Goal: Transaction & Acquisition: Book appointment/travel/reservation

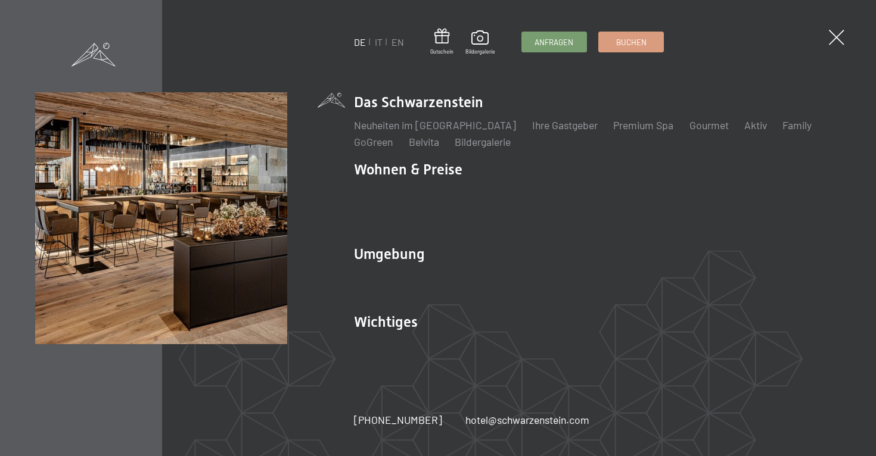
click at [377, 48] on li "IT" at bounding box center [379, 42] width 8 height 13
click at [378, 42] on link "IT" at bounding box center [379, 41] width 8 height 11
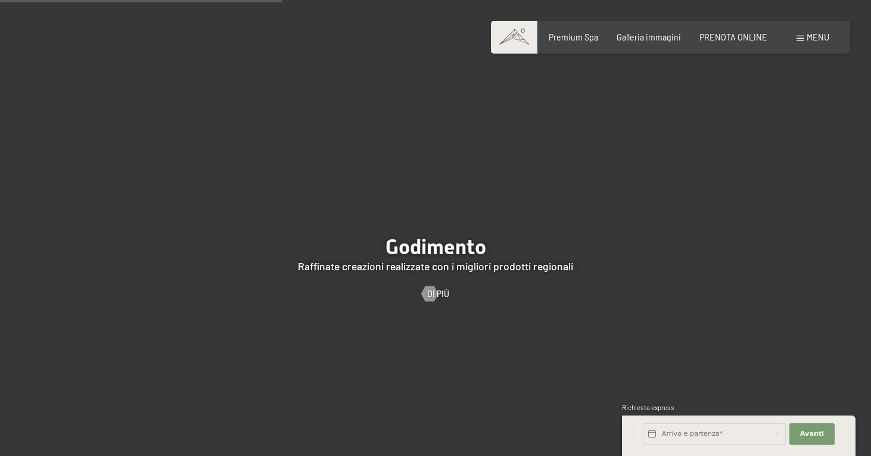
scroll to position [1762, 0]
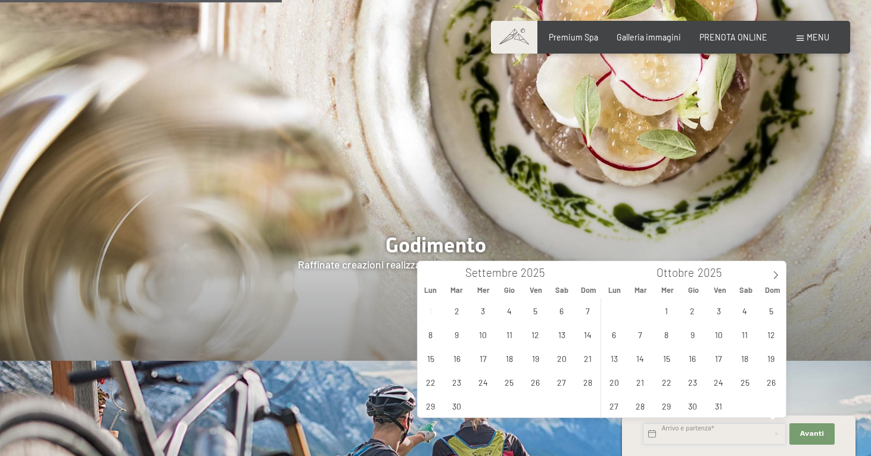
click at [736, 428] on input "text" at bounding box center [714, 434] width 143 height 21
click at [772, 277] on icon at bounding box center [776, 275] width 8 height 8
type input "2026"
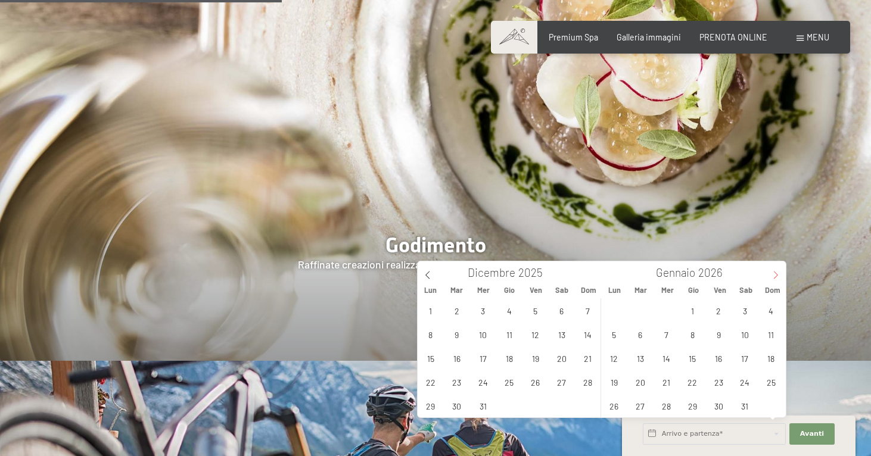
click at [772, 277] on icon at bounding box center [776, 275] width 8 height 8
type input "2026"
click at [740, 385] on span "21" at bounding box center [744, 382] width 23 height 23
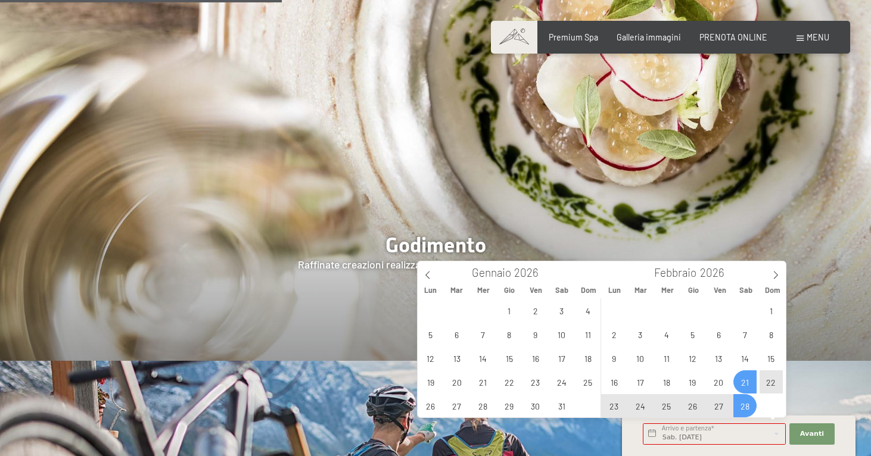
click at [748, 406] on span "28" at bounding box center [744, 405] width 23 height 23
type input "Sab. 21/02/2026 - Sab. 28/02/2026"
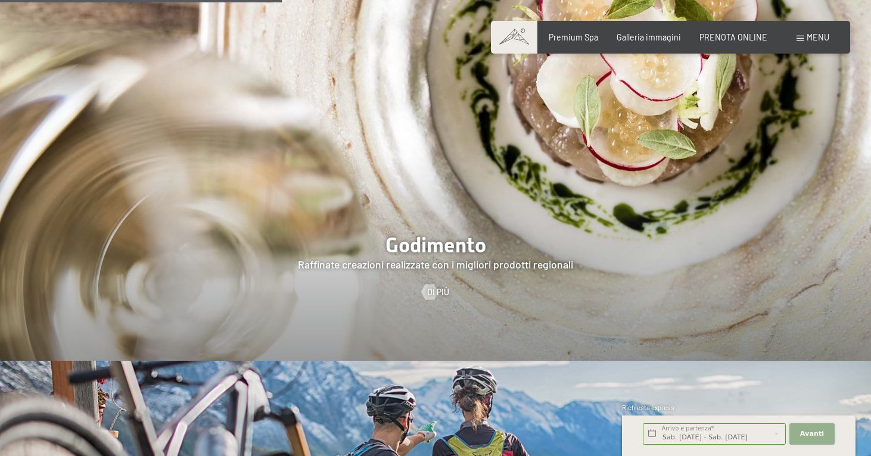
click at [804, 432] on span "Avanti" at bounding box center [812, 435] width 24 height 10
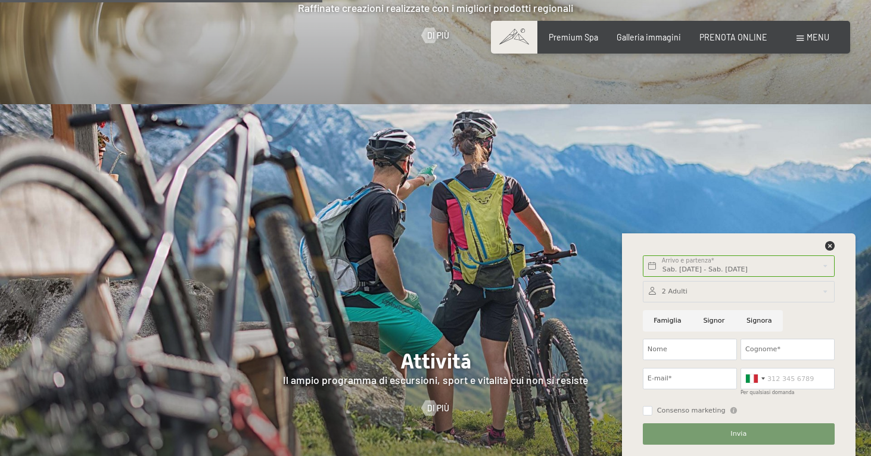
scroll to position [2019, 0]
click at [733, 36] on span "PRENOTA ONLINE" at bounding box center [733, 35] width 68 height 10
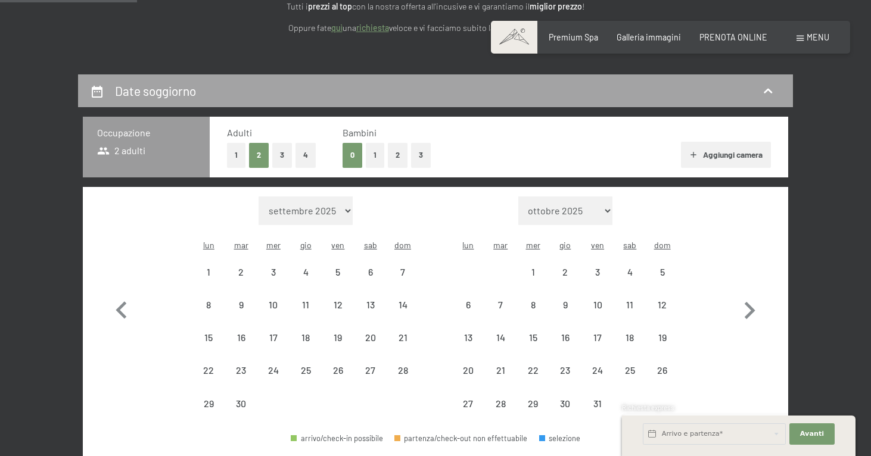
scroll to position [187, 0]
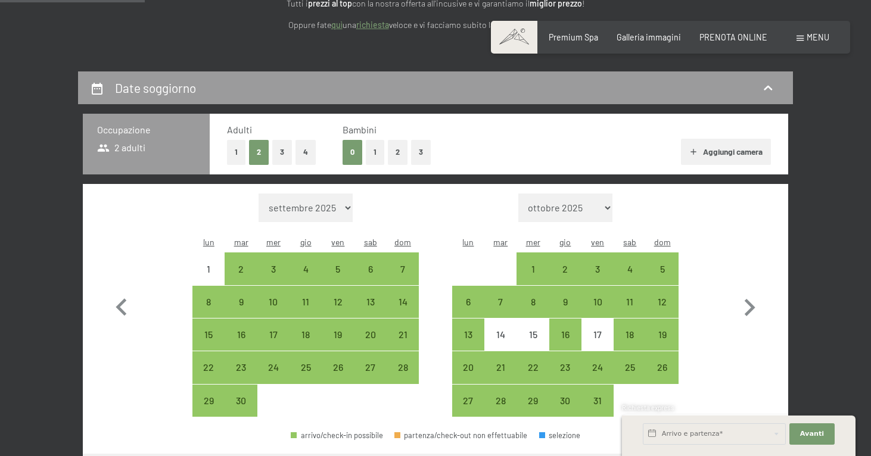
click at [394, 155] on button "2" at bounding box center [398, 152] width 20 height 24
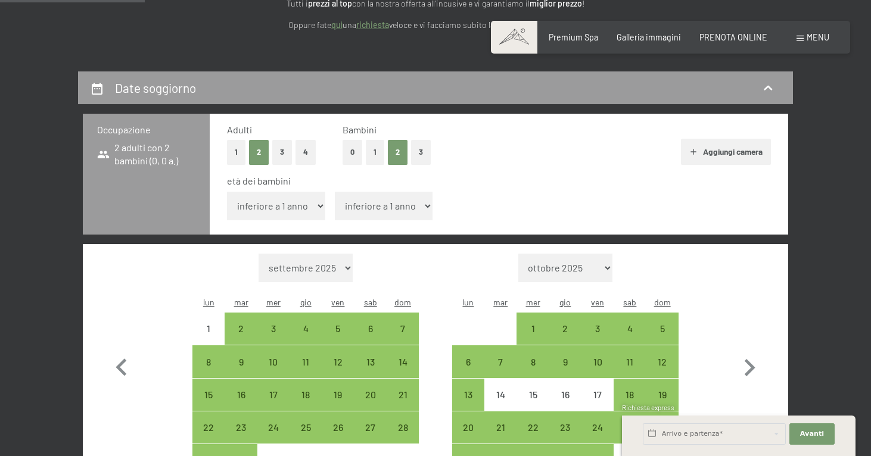
select select "3"
select select "6"
click at [750, 359] on icon "button" at bounding box center [750, 367] width 11 height 17
select select "2025-10-01"
select select "2025-11-01"
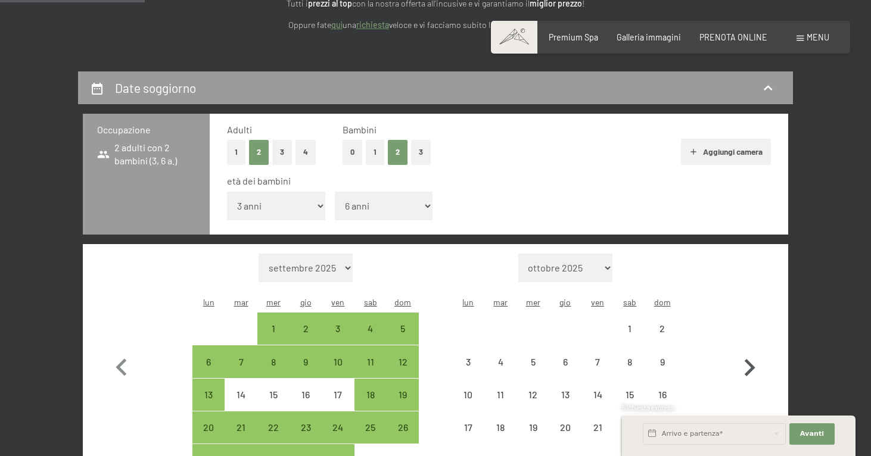
click at [750, 359] on icon "button" at bounding box center [750, 367] width 11 height 17
select select "2025-11-01"
select select "2025-12-01"
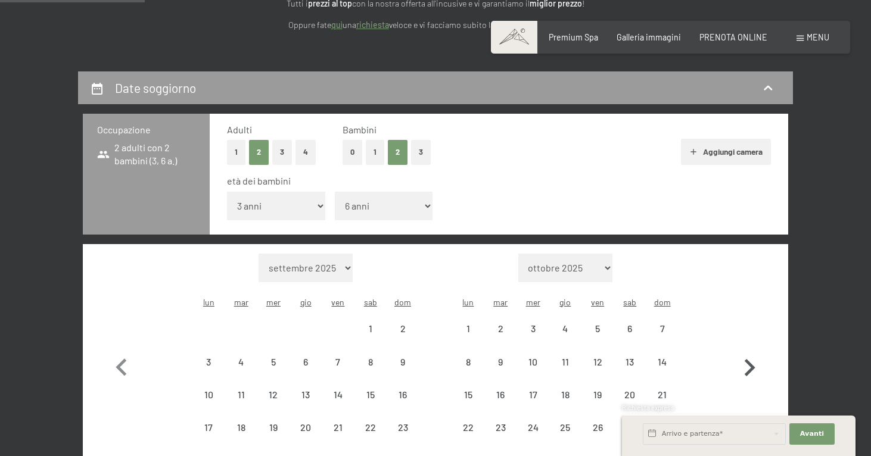
click at [750, 359] on icon "button" at bounding box center [750, 367] width 11 height 17
select select "2025-12-01"
select select "2026-01-01"
select select "2025-12-01"
select select "2026-01-01"
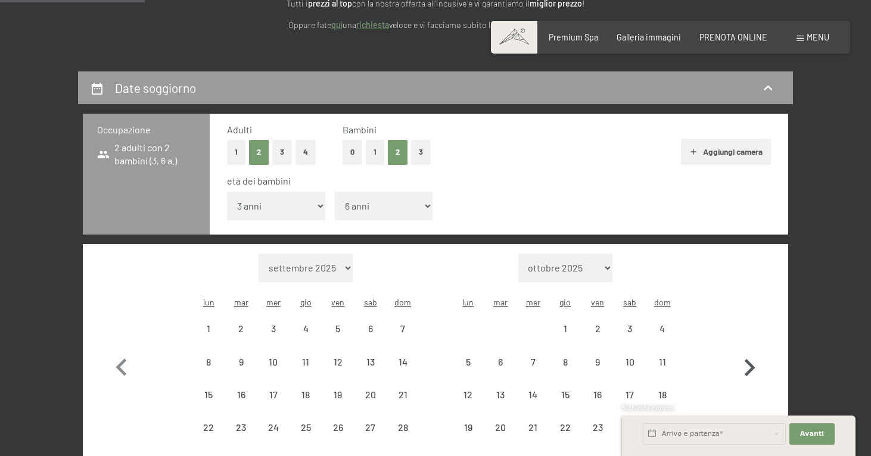
click at [750, 359] on icon "button" at bounding box center [750, 367] width 11 height 17
select select "2026-01-01"
select select "2026-02-01"
select select "2026-01-01"
select select "2026-02-01"
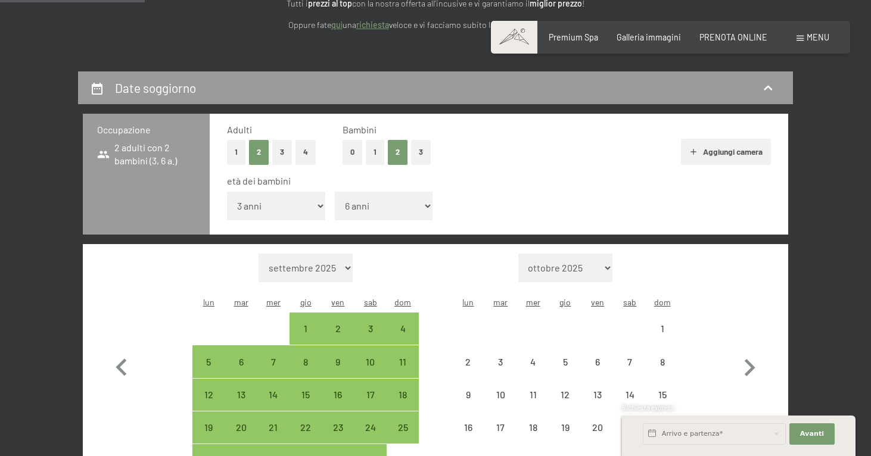
select select "2026-01-01"
select select "2026-02-01"
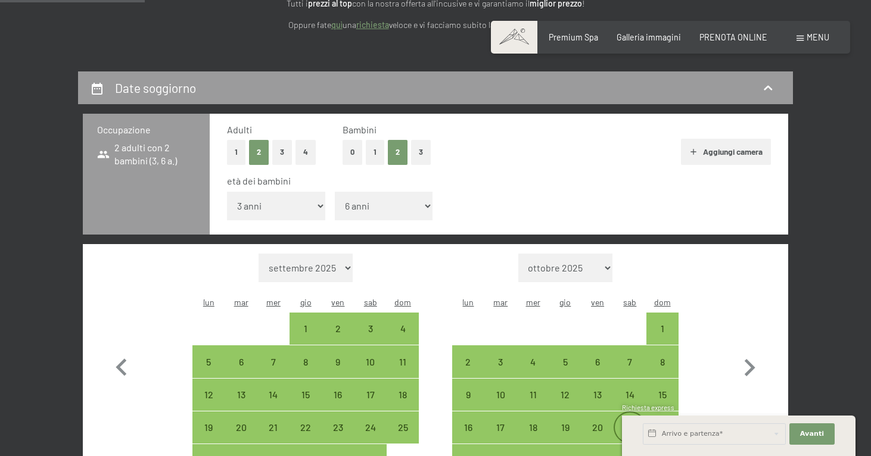
click at [631, 423] on div "21" at bounding box center [630, 438] width 30 height 30
select select "2026-01-01"
select select "2026-02-01"
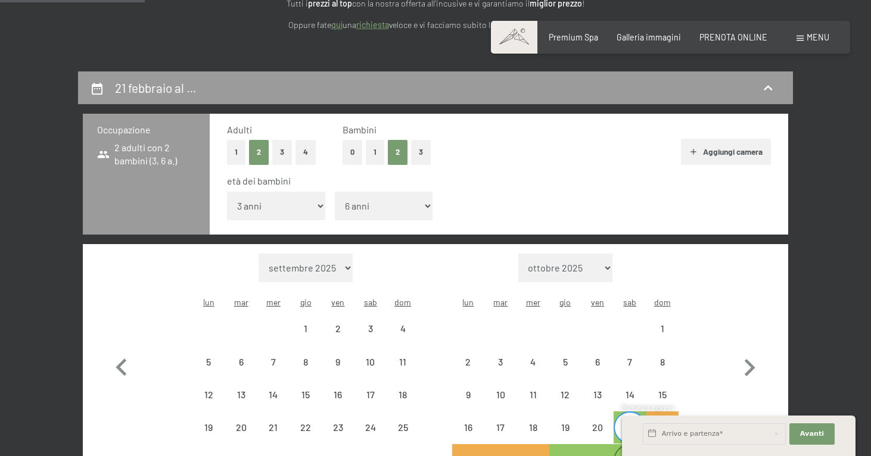
select select "2026-01-01"
select select "2026-02-01"
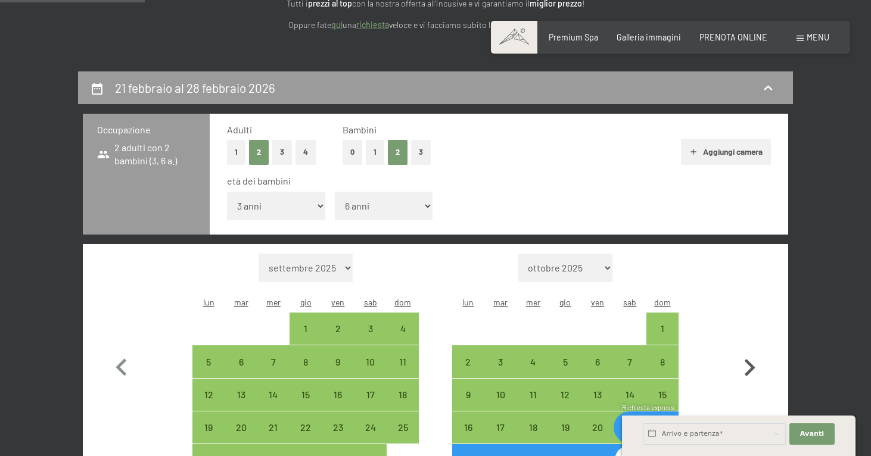
select select "2026-02-01"
select select "2026-03-01"
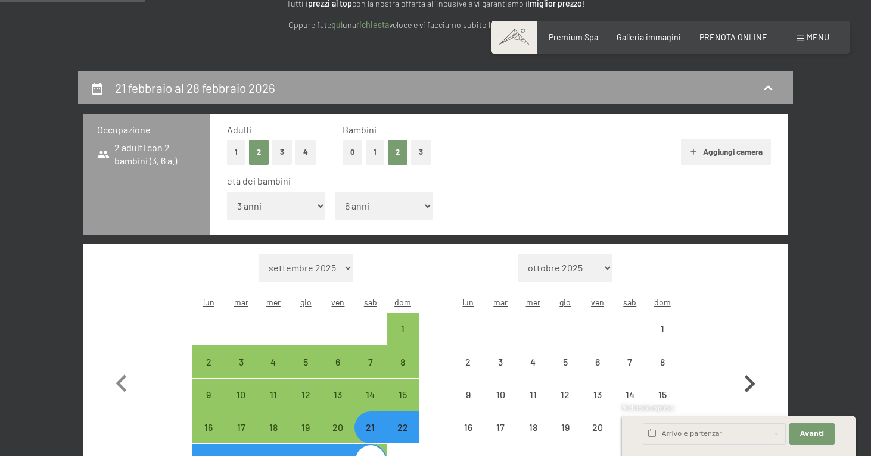
select select "2026-02-01"
select select "2026-03-01"
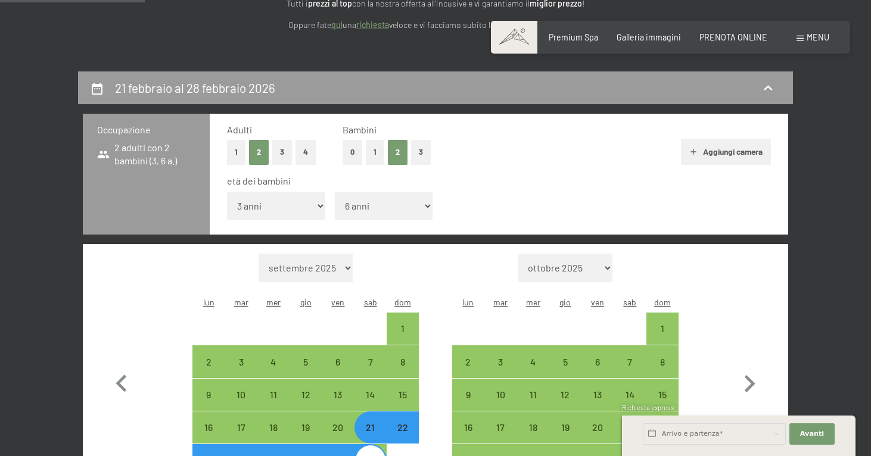
click at [791, 377] on div "Occupazione 2 adulti con 2 bambini (3, 6 a.) Adulti 1 2 3 4 Bambini 0 1 2 3 Agg…" at bounding box center [435, 345] width 715 height 462
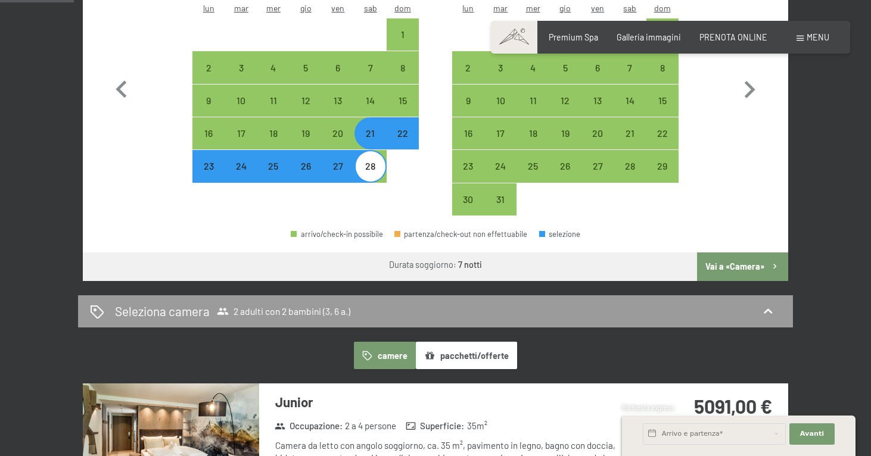
scroll to position [486, 0]
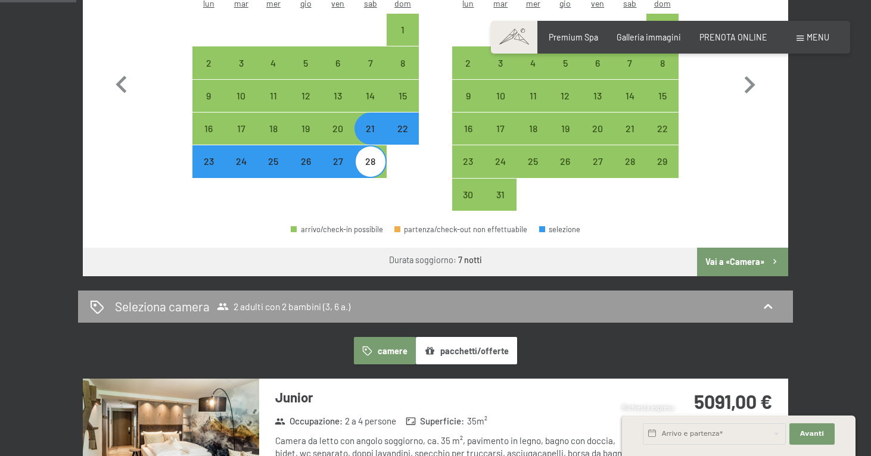
click at [741, 248] on button "Vai a «Camera»" at bounding box center [742, 262] width 91 height 29
select select "2026-02-01"
select select "2026-03-01"
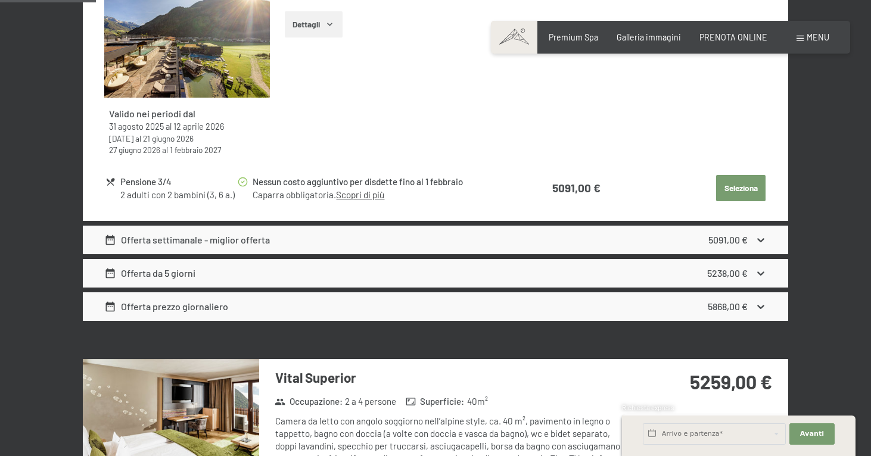
scroll to position [634, 0]
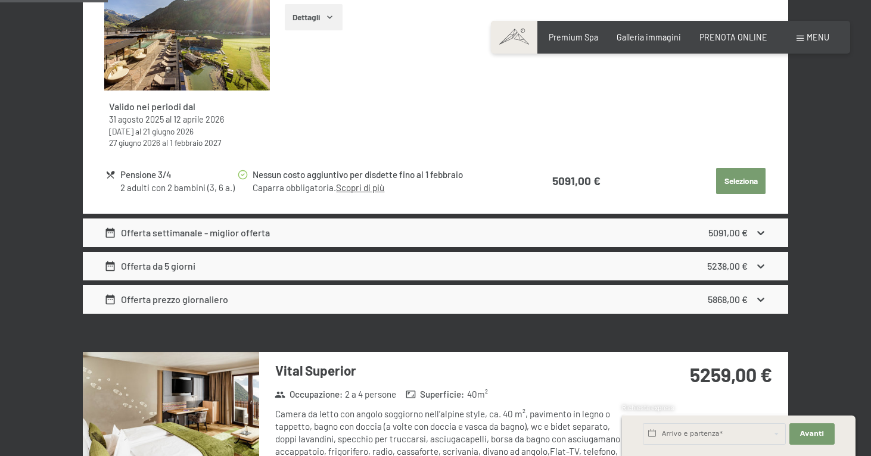
click at [760, 227] on icon at bounding box center [761, 233] width 13 height 13
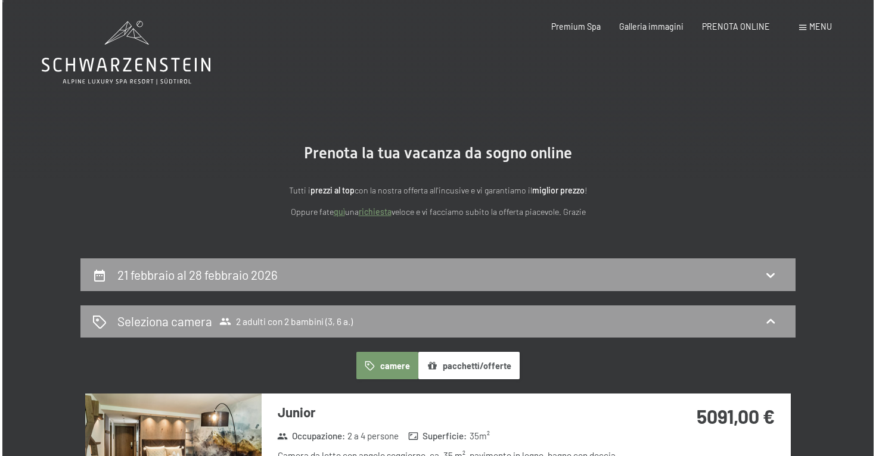
scroll to position [0, 0]
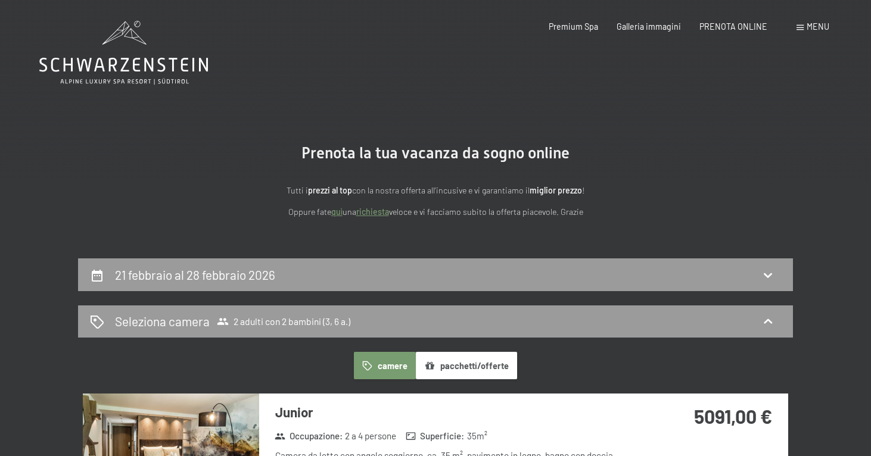
click at [817, 21] on span "Menu" at bounding box center [818, 26] width 23 height 10
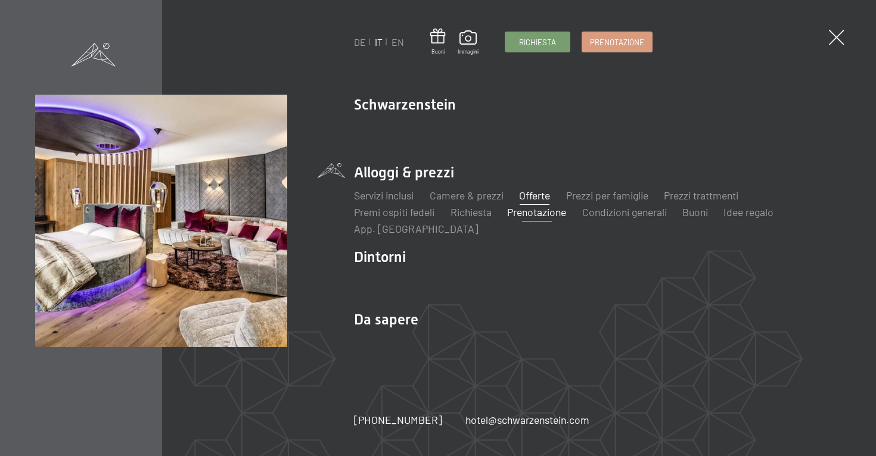
click at [530, 195] on link "Offerte" at bounding box center [534, 195] width 31 height 13
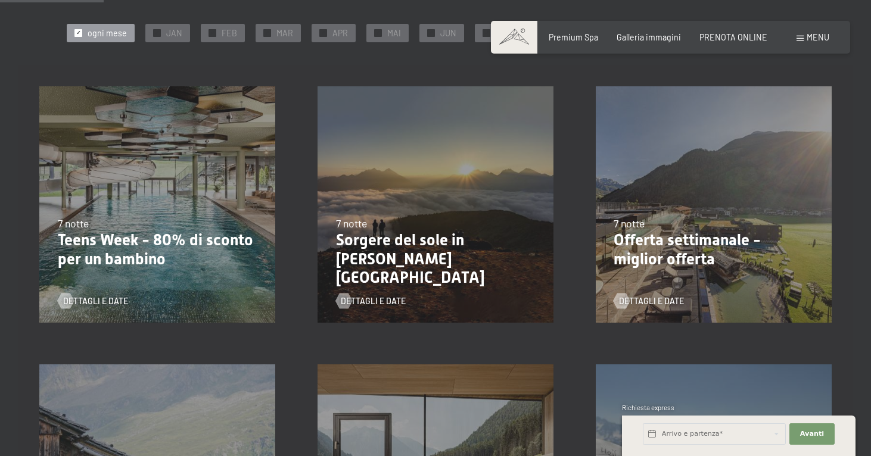
scroll to position [238, 0]
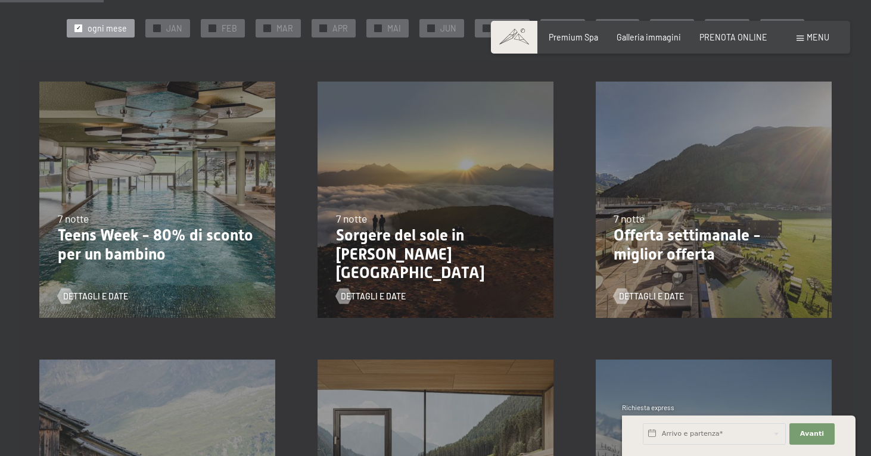
click at [850, 89] on div "31/8/2025-12/4/2026 14/5/2026-21/6/2026 27/6/2026-1/2/2027 7 notte Offerta sett…" at bounding box center [713, 200] width 278 height 278
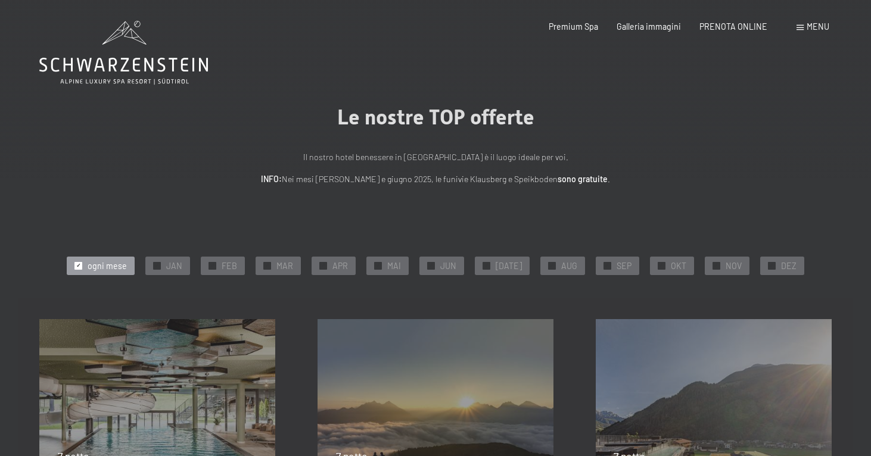
click at [190, 69] on icon at bounding box center [123, 53] width 169 height 64
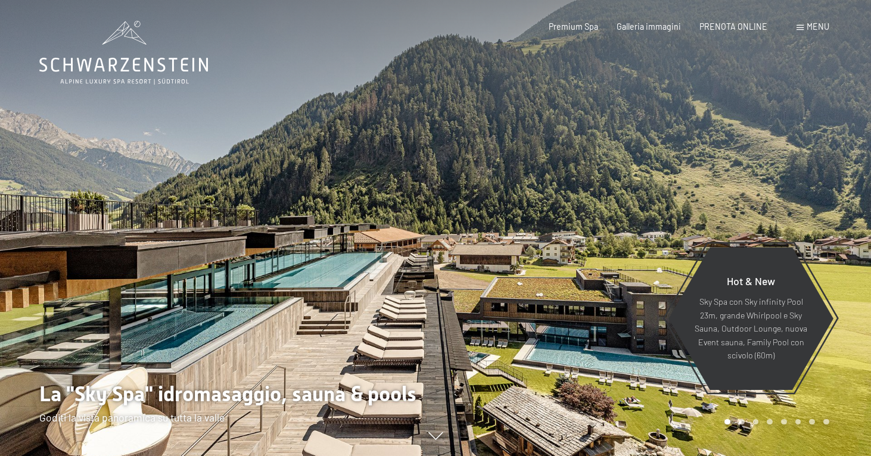
click at [807, 27] on span "Menu" at bounding box center [818, 26] width 23 height 10
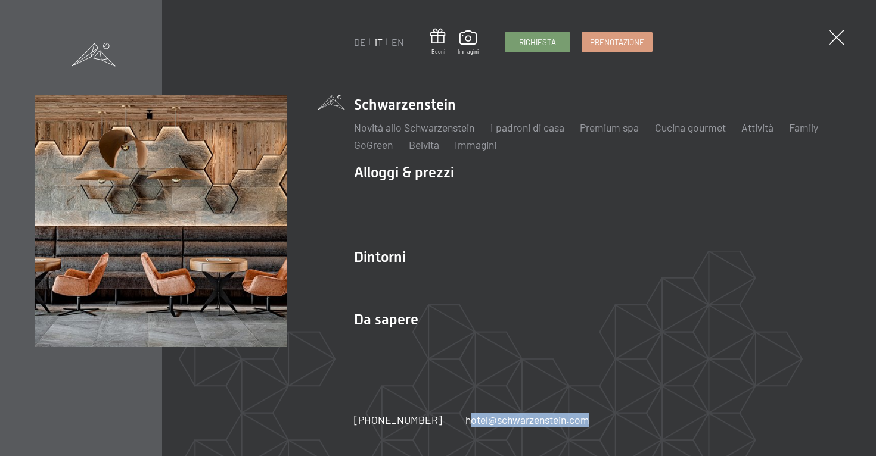
drag, startPoint x: 446, startPoint y: 419, endPoint x: 585, endPoint y: 421, distance: 138.8
click at [585, 421] on div "[PHONE_NUMBER] hotel@ no-spam. [GEOGRAPHIC_DATA]. no-spam. com" at bounding box center [483, 420] width 258 height 15
copy link "hotel@ no-spam. schwarzenstein. no-spam. com"
